Goal: Transaction & Acquisition: Download file/media

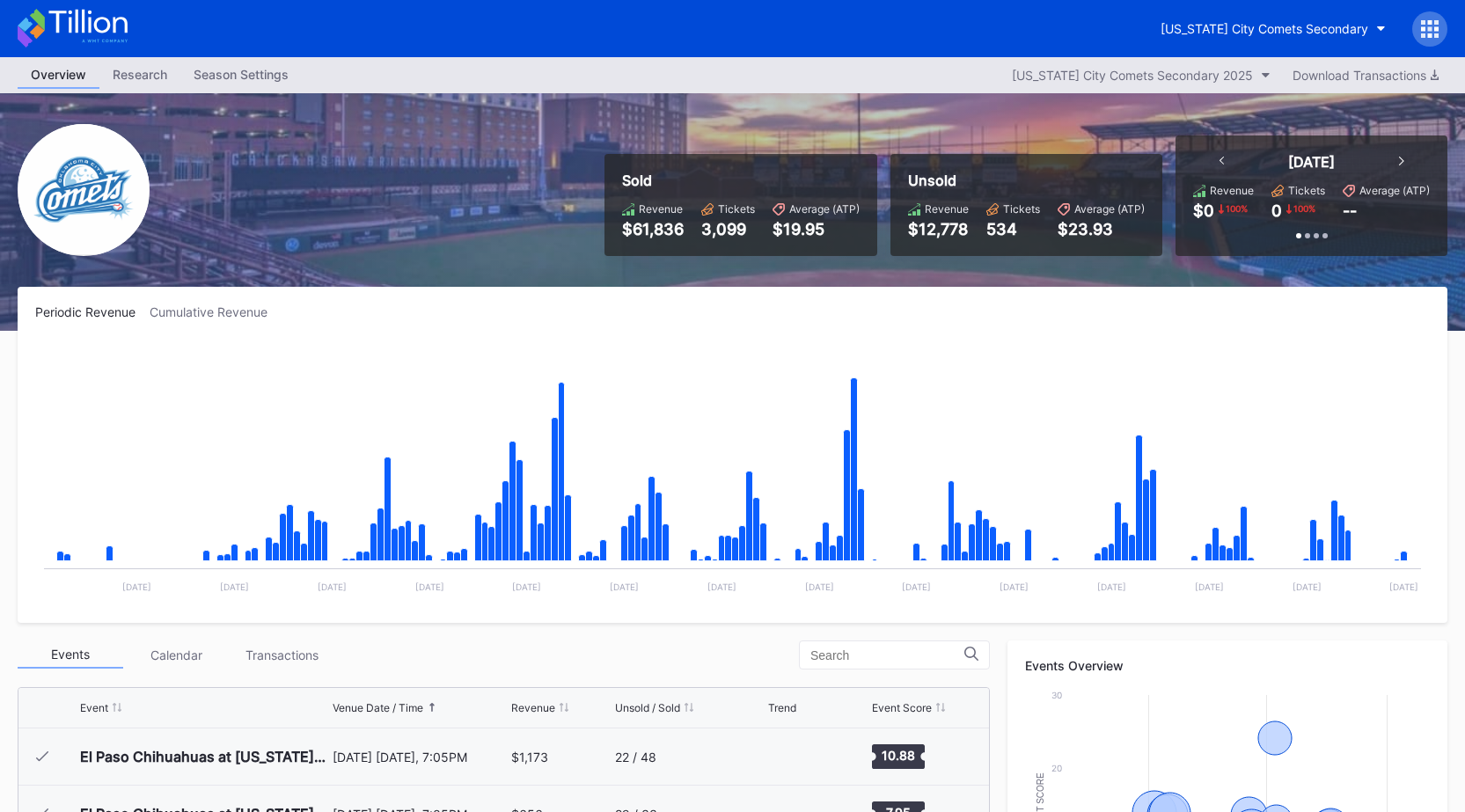
scroll to position [3711, 0]
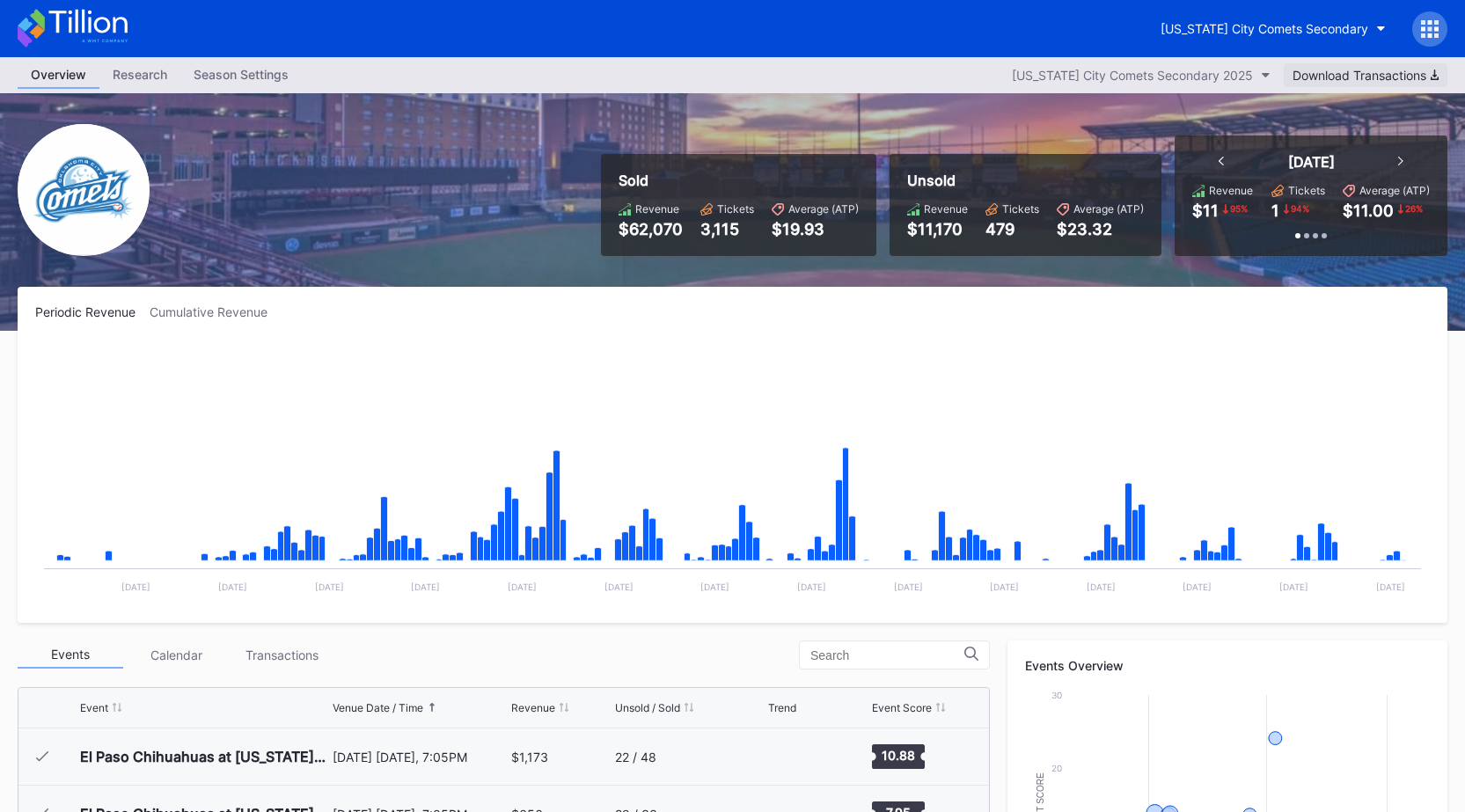
click at [1400, 84] on button "Download Transactions" at bounding box center [1365, 75] width 164 height 24
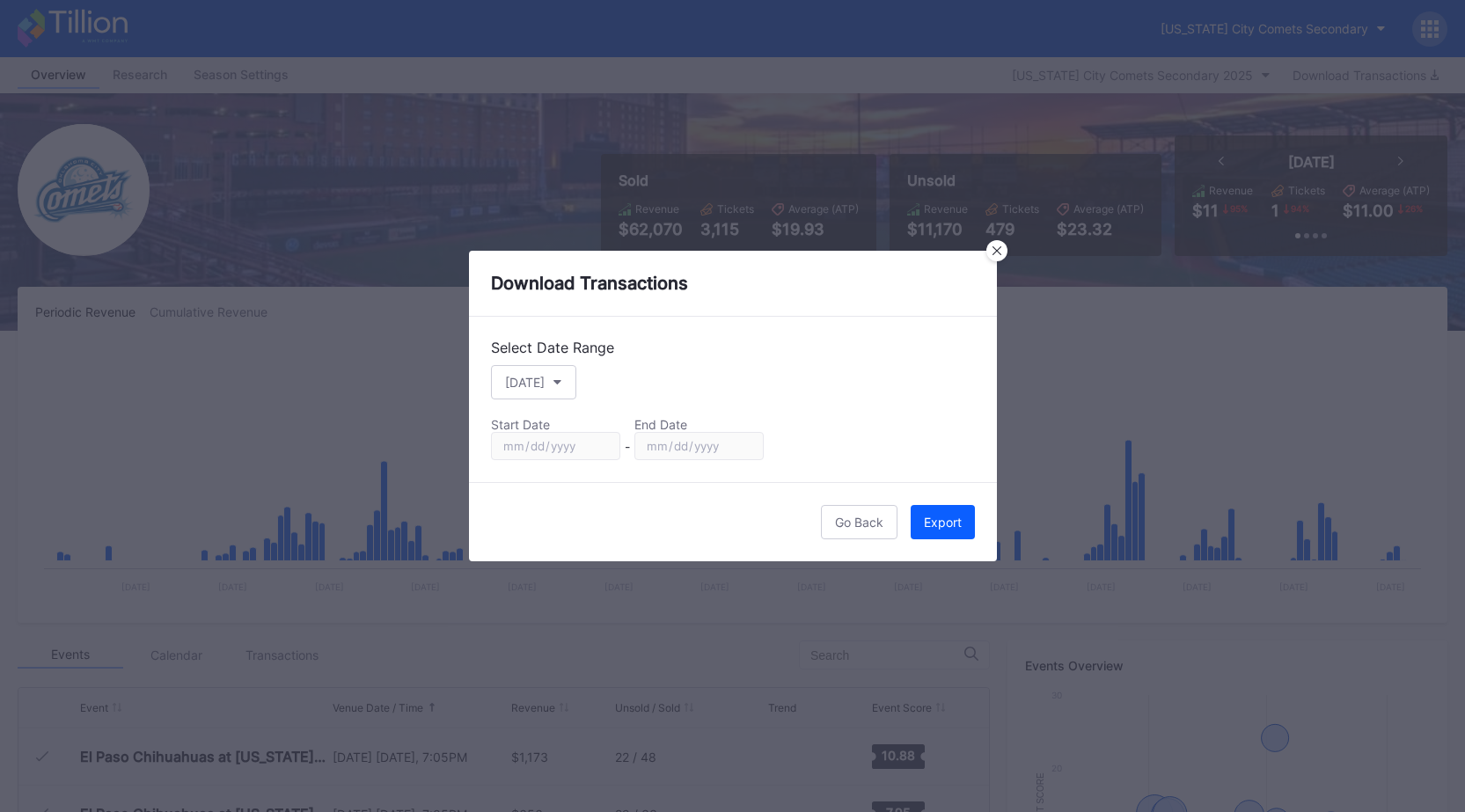
scroll to position [3711, 0]
click at [530, 392] on button "[DATE]" at bounding box center [534, 382] width 86 height 34
click at [544, 582] on div "Custom" at bounding box center [541, 594] width 102 height 32
click at [604, 447] on input "[DATE]" at bounding box center [556, 446] width 129 height 29
type input "[DATE]"
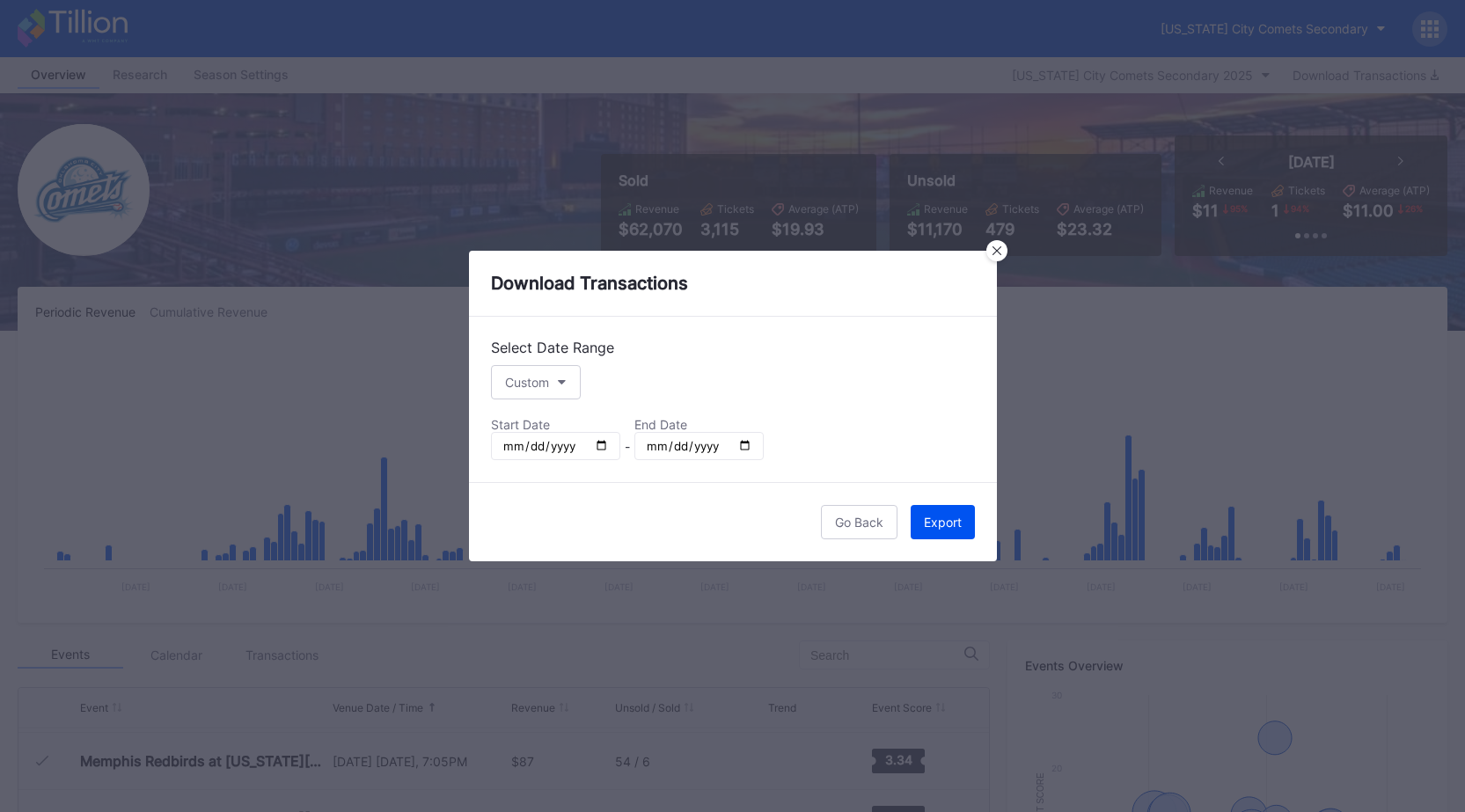
click at [934, 520] on div "Export" at bounding box center [943, 522] width 38 height 15
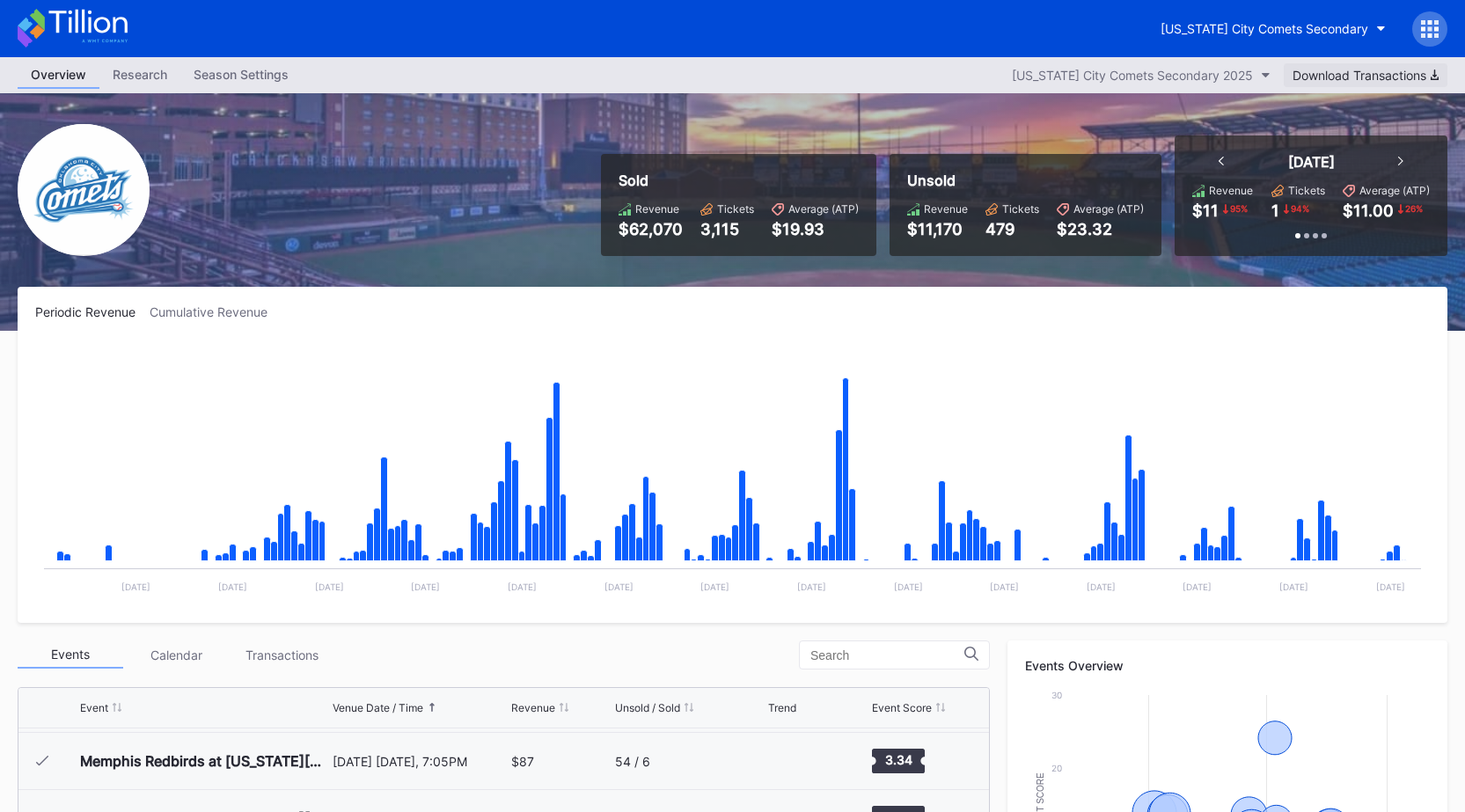
click at [1333, 67] on button "Download Transactions" at bounding box center [1365, 75] width 164 height 24
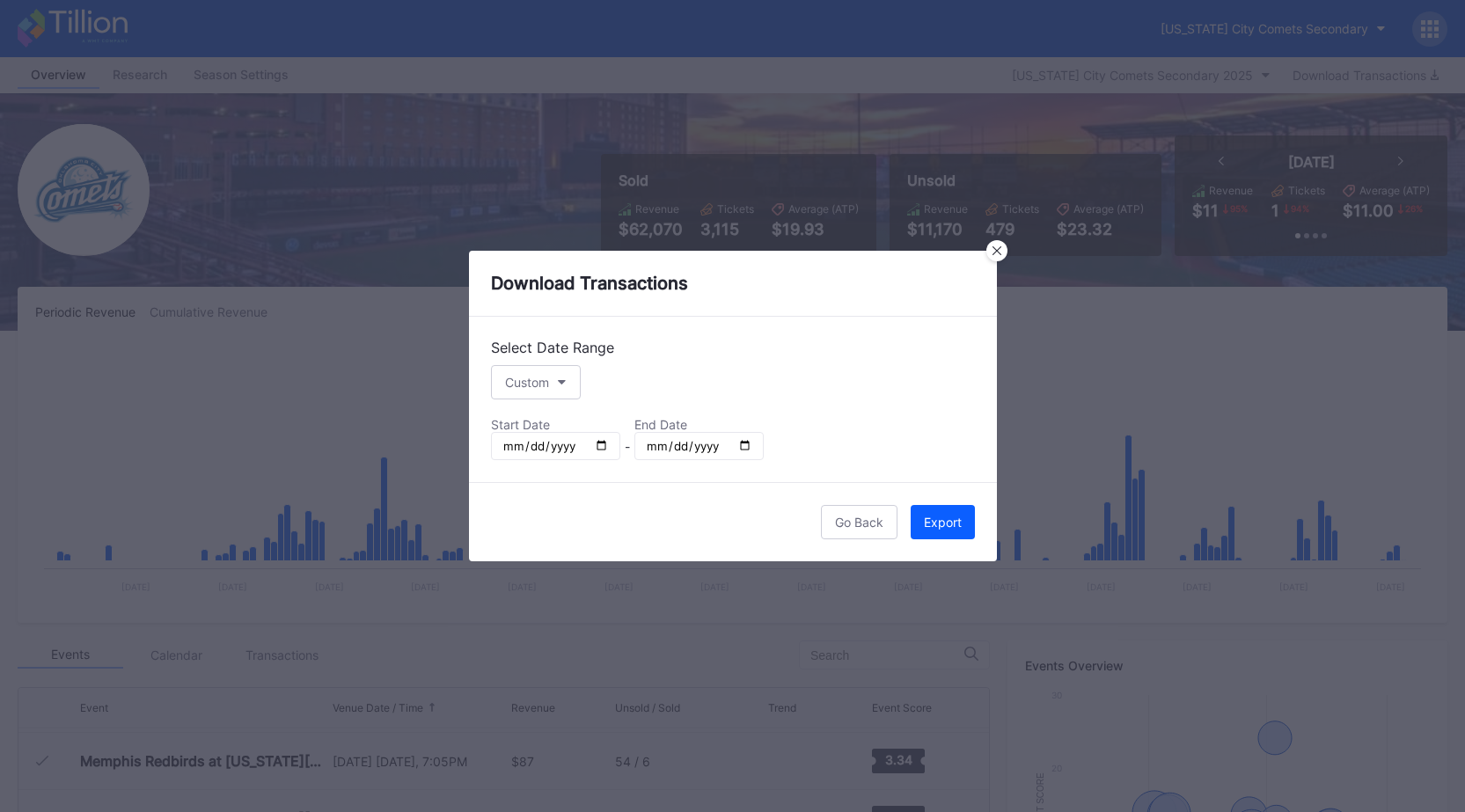
click at [748, 448] on input "[DATE]" at bounding box center [699, 446] width 129 height 29
type input "[DATE]"
click at [934, 513] on button "Export" at bounding box center [943, 522] width 65 height 34
